Goal: Task Accomplishment & Management: Manage account settings

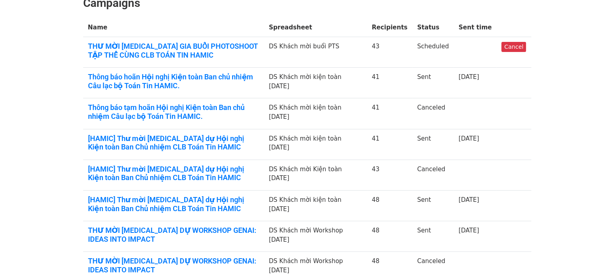
scroll to position [127, 0]
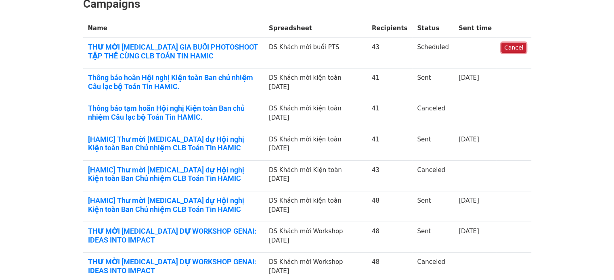
click at [515, 44] on link "Cancel" at bounding box center [513, 48] width 25 height 10
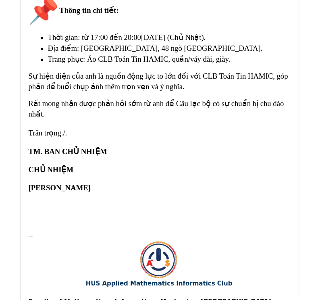
scroll to position [729, 0]
